Goal: Task Accomplishment & Management: Manage account settings

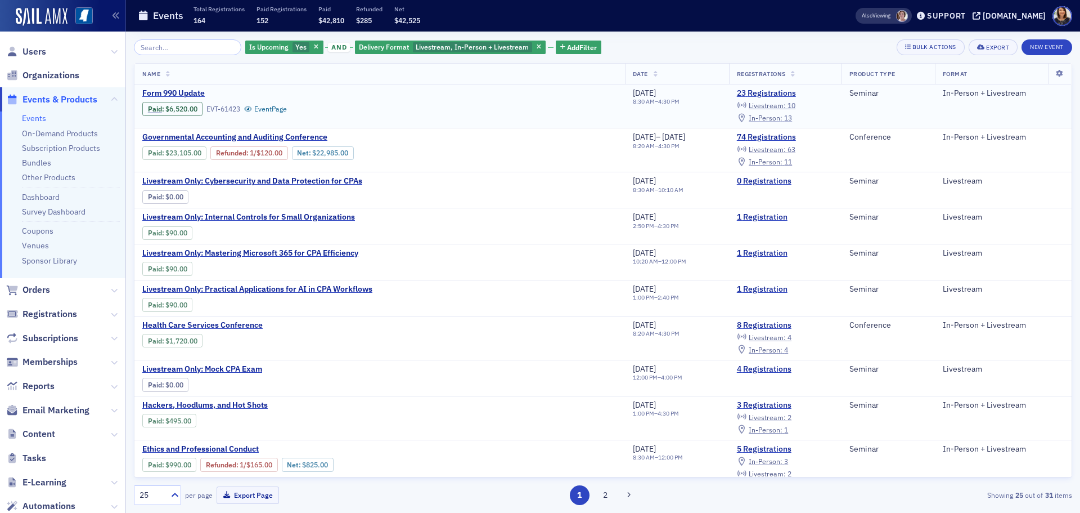
click at [772, 116] on span "In-Person :" at bounding box center [766, 117] width 34 height 9
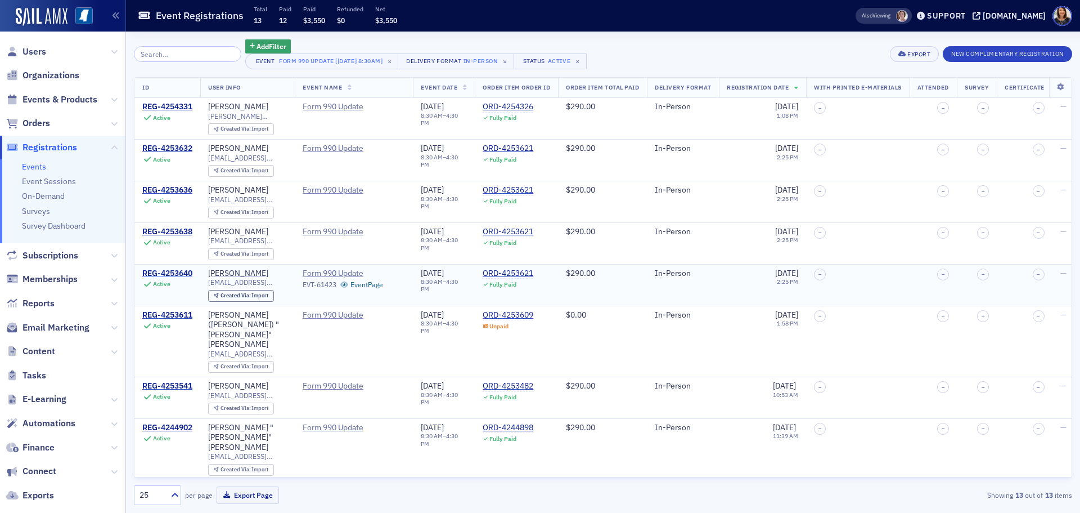
click at [176, 270] on div "REG-4253640" at bounding box center [167, 273] width 50 height 10
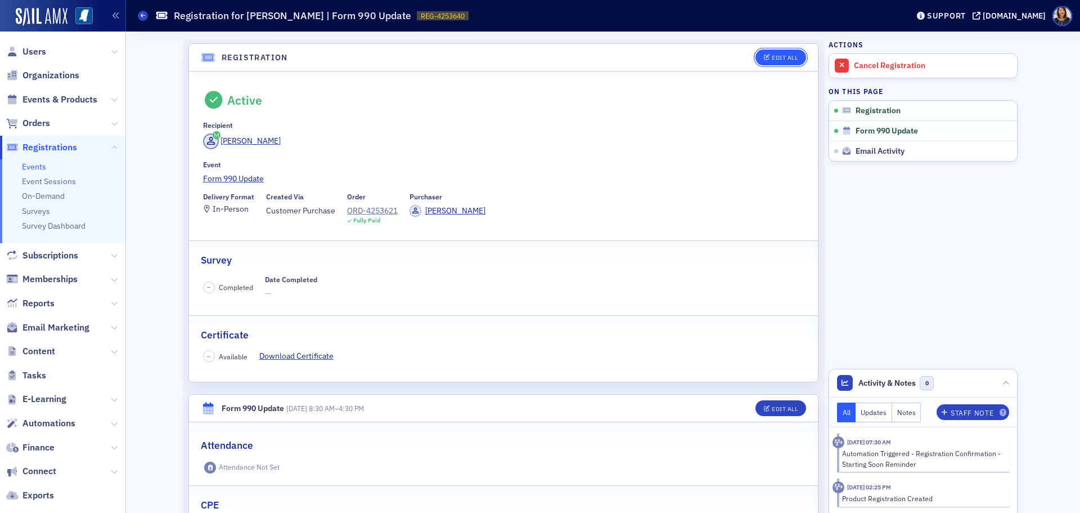
click at [792, 56] on div "Edit All" at bounding box center [785, 58] width 26 height 6
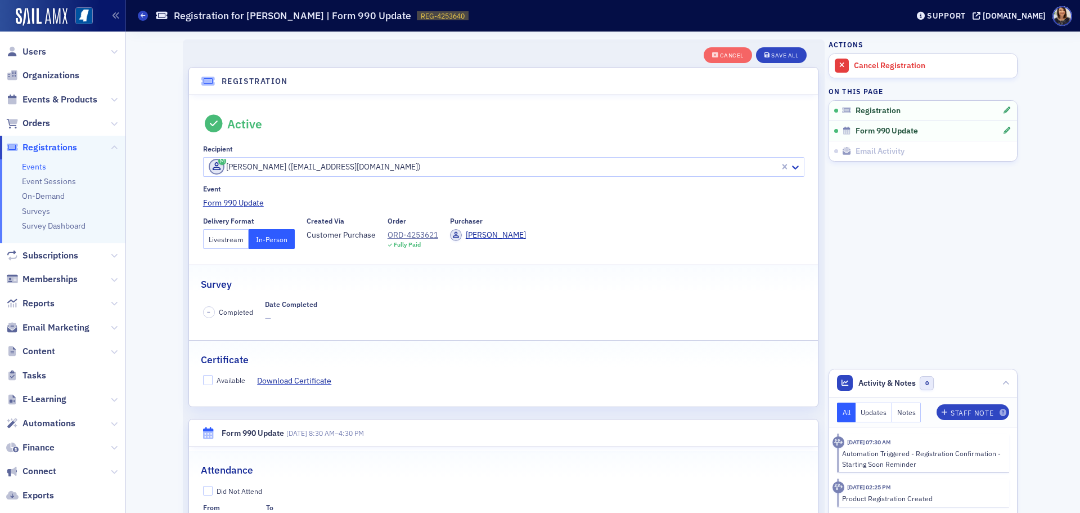
scroll to position [30, 0]
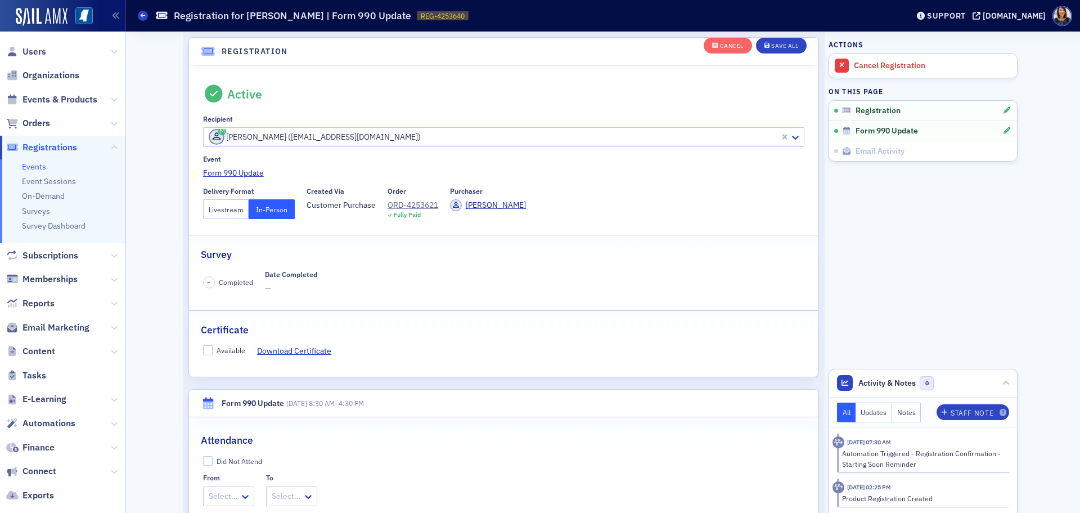
click at [228, 208] on button "Livestream" at bounding box center [226, 209] width 46 height 20
click at [784, 44] on div "Save All" at bounding box center [784, 46] width 27 height 6
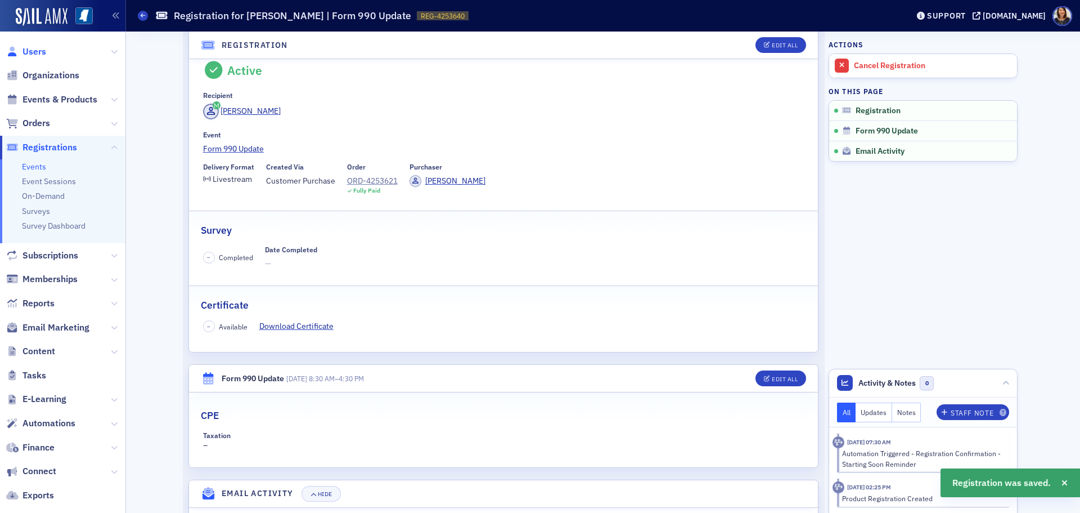
click at [33, 51] on span "Users" at bounding box center [35, 52] width 24 height 12
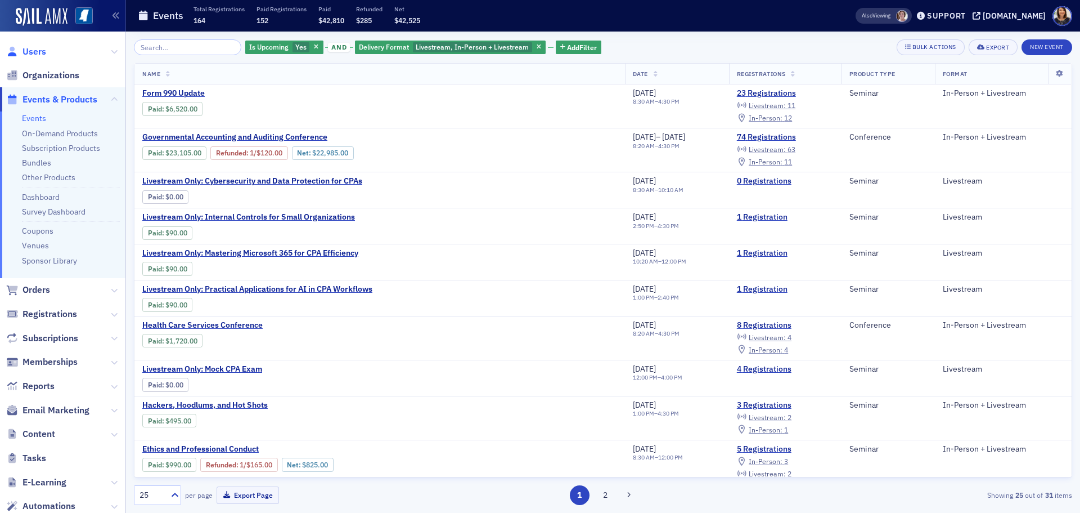
click at [34, 51] on span "Users" at bounding box center [35, 52] width 24 height 12
click at [23, 56] on span "Users" at bounding box center [35, 52] width 24 height 12
